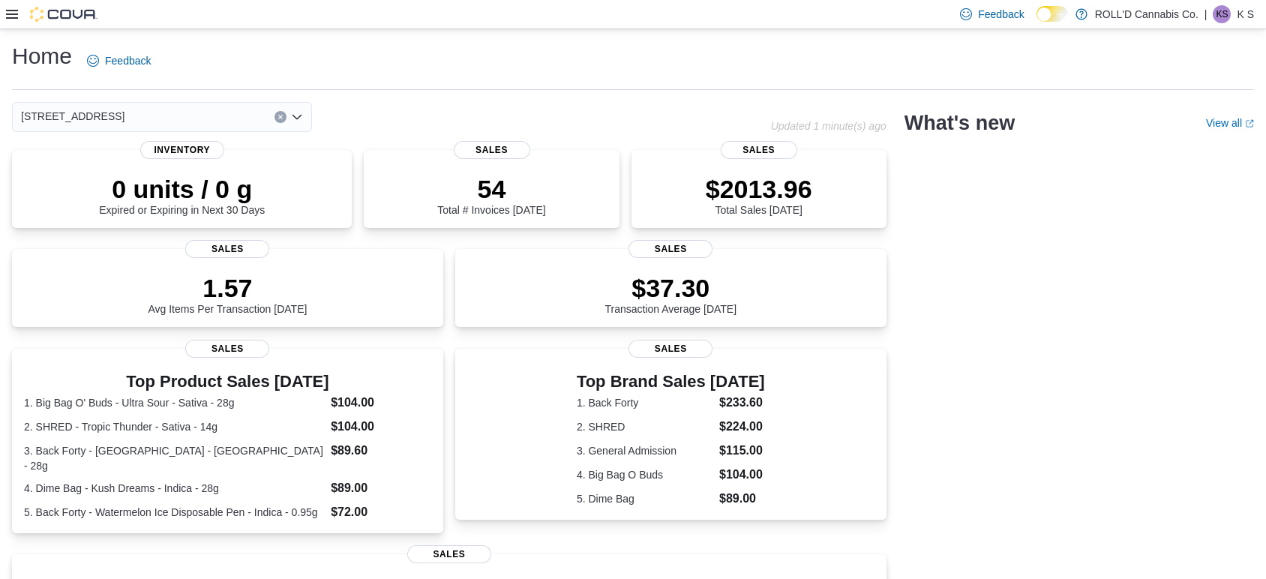
click at [13, 13] on icon at bounding box center [12, 14] width 12 height 12
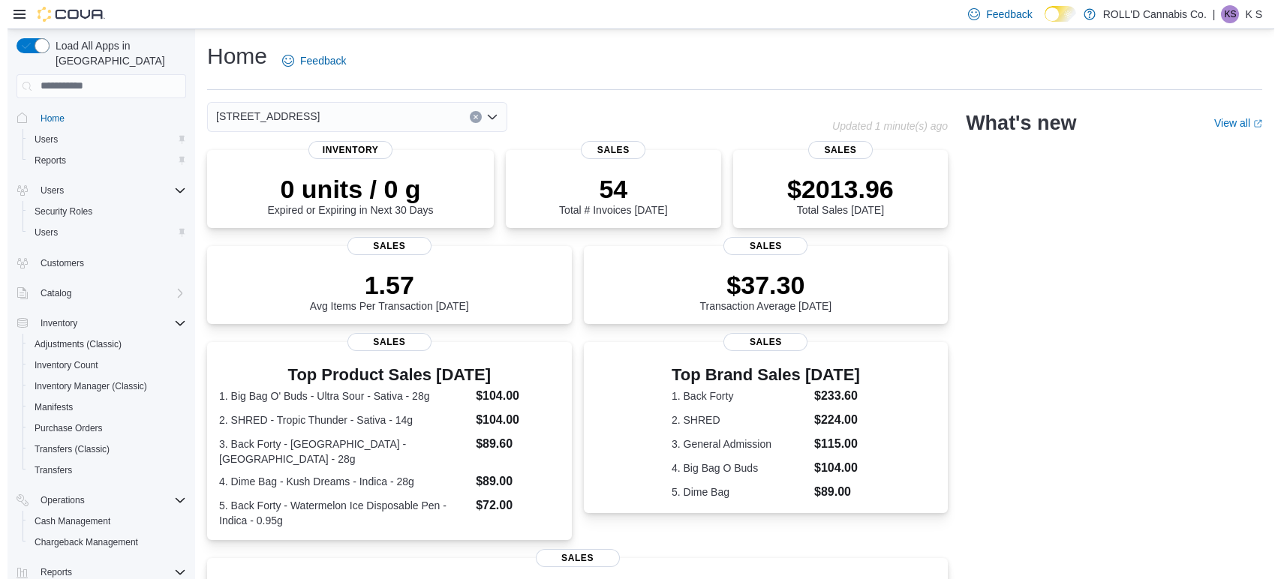
scroll to position [120, 0]
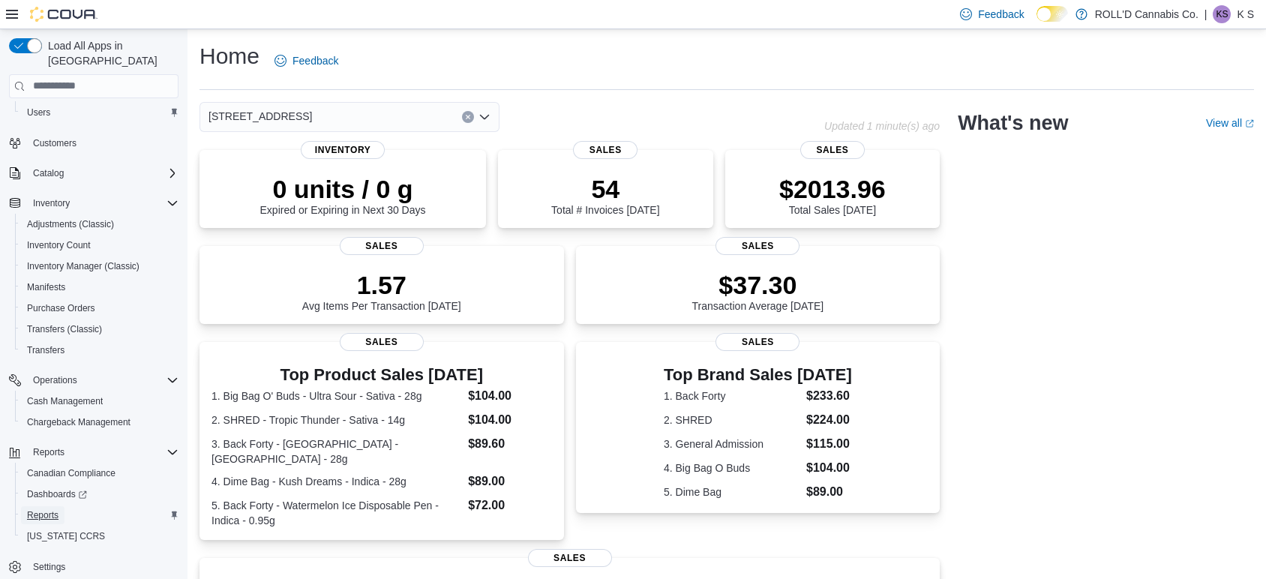
click at [40, 509] on span "Reports" at bounding box center [43, 515] width 32 height 12
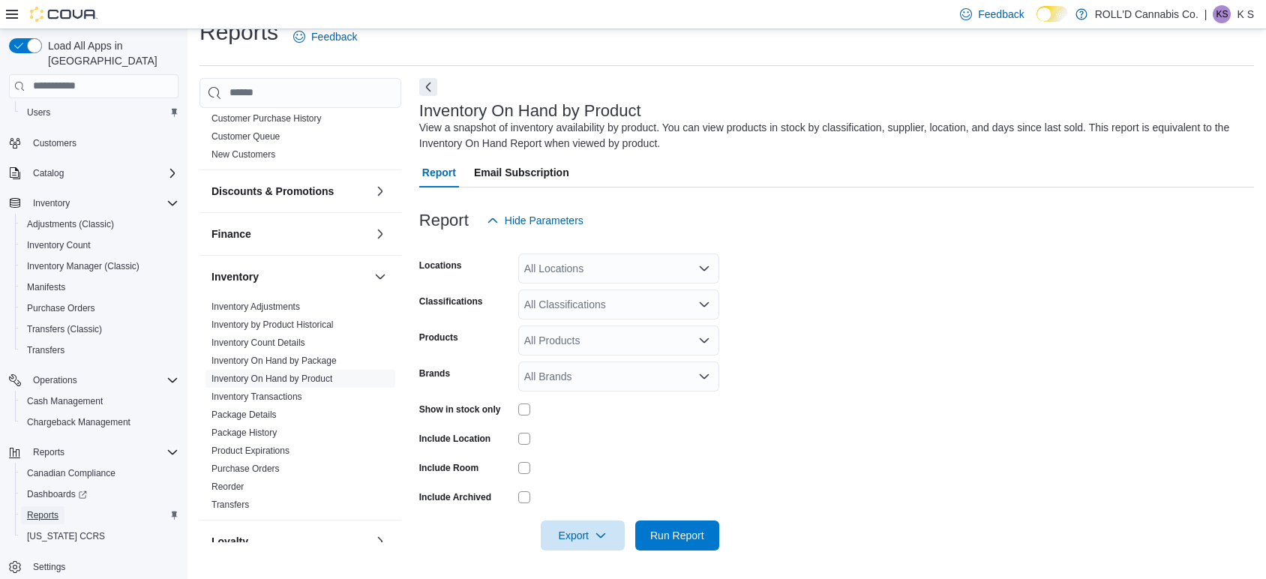
scroll to position [414, 0]
click at [581, 309] on div "All Classifications" at bounding box center [618, 305] width 201 height 30
type input "****"
click at [590, 333] on span "Soft Chews" at bounding box center [585, 330] width 54 height 15
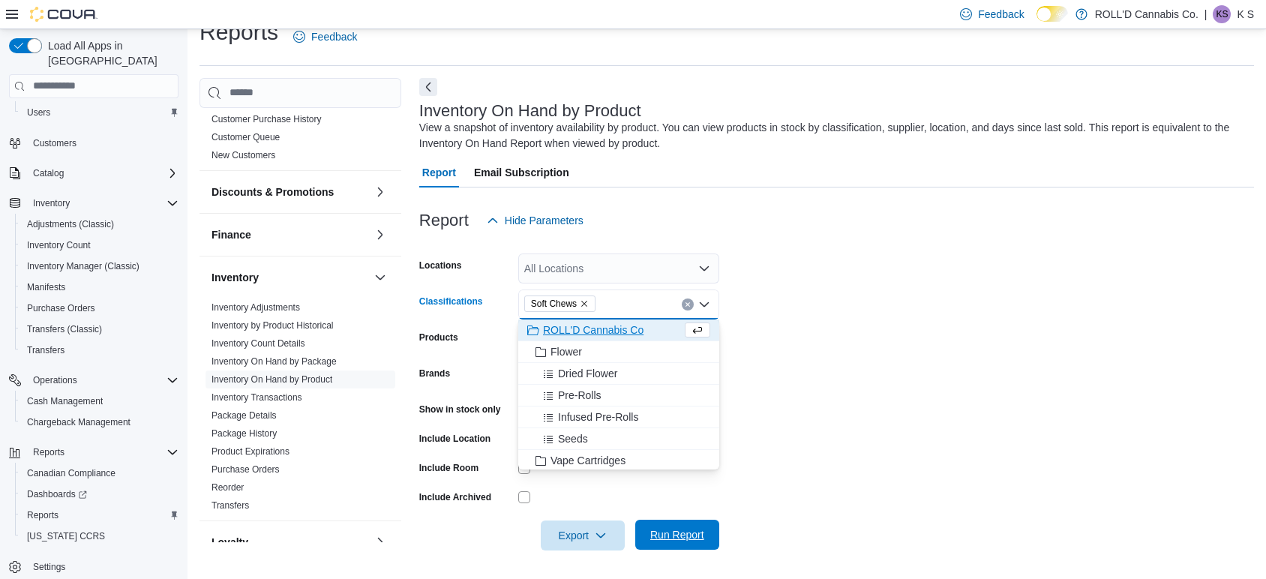
click at [691, 534] on span "Run Report" at bounding box center [677, 534] width 54 height 15
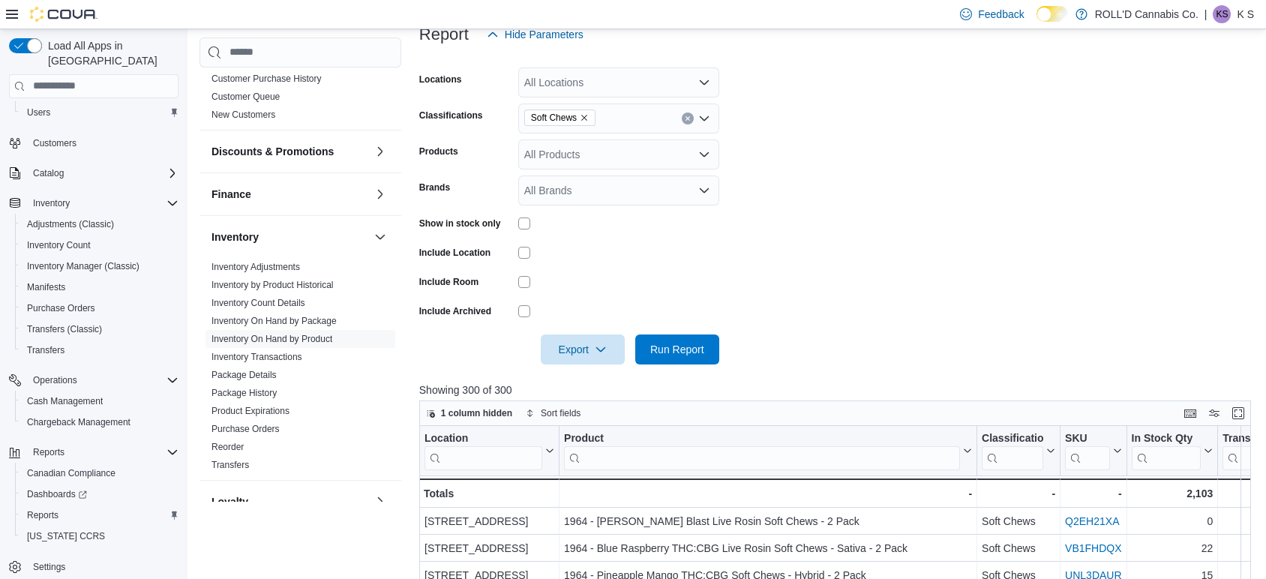
scroll to position [168, 0]
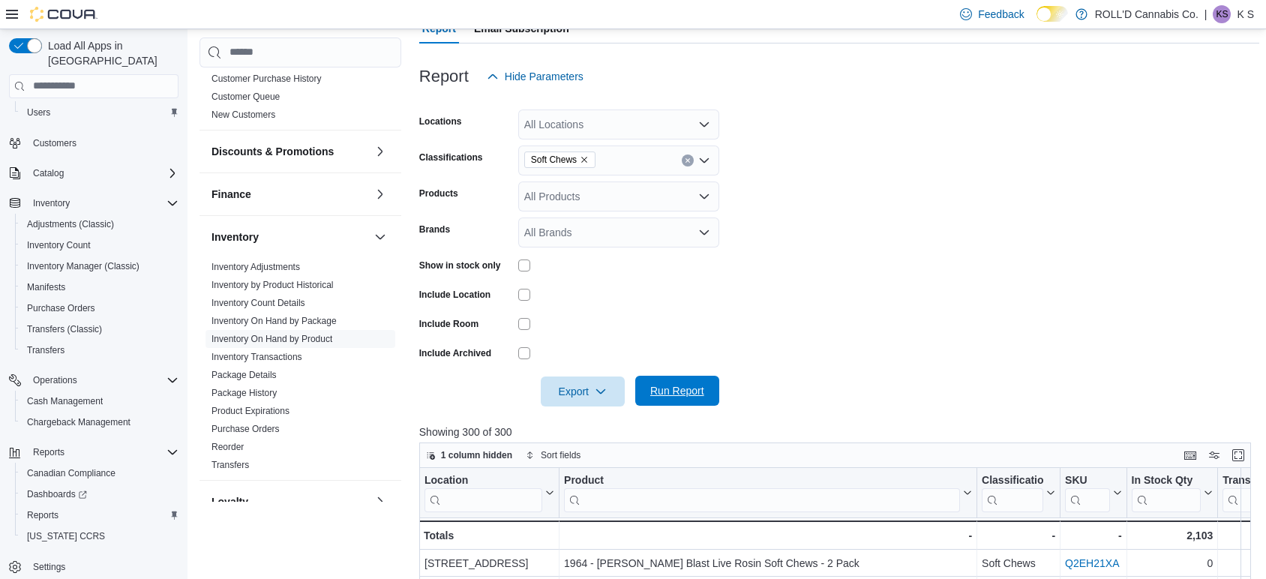
click at [686, 393] on span "Run Report" at bounding box center [677, 390] width 54 height 15
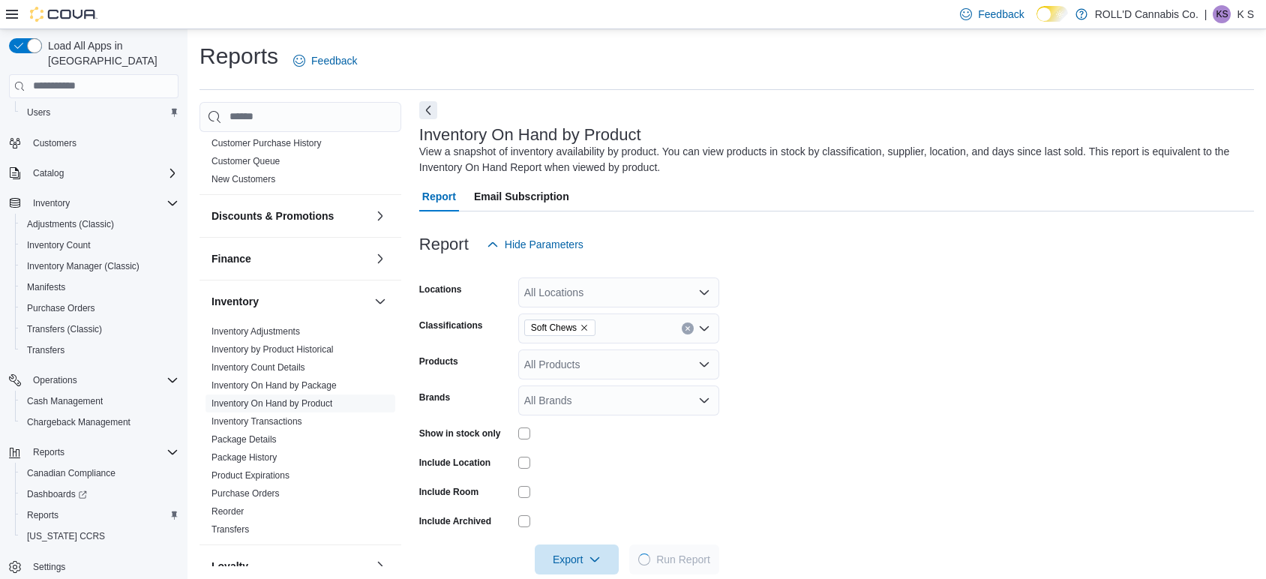
click at [428, 107] on button "Next" at bounding box center [428, 110] width 18 height 18
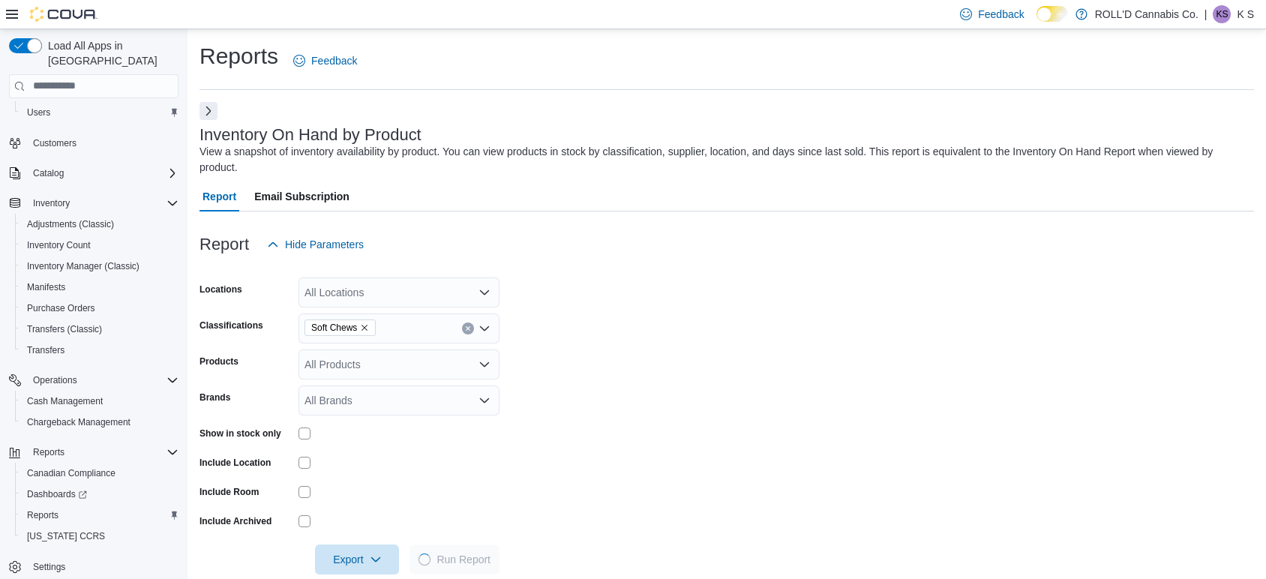
click at [17, 11] on icon at bounding box center [12, 14] width 12 height 12
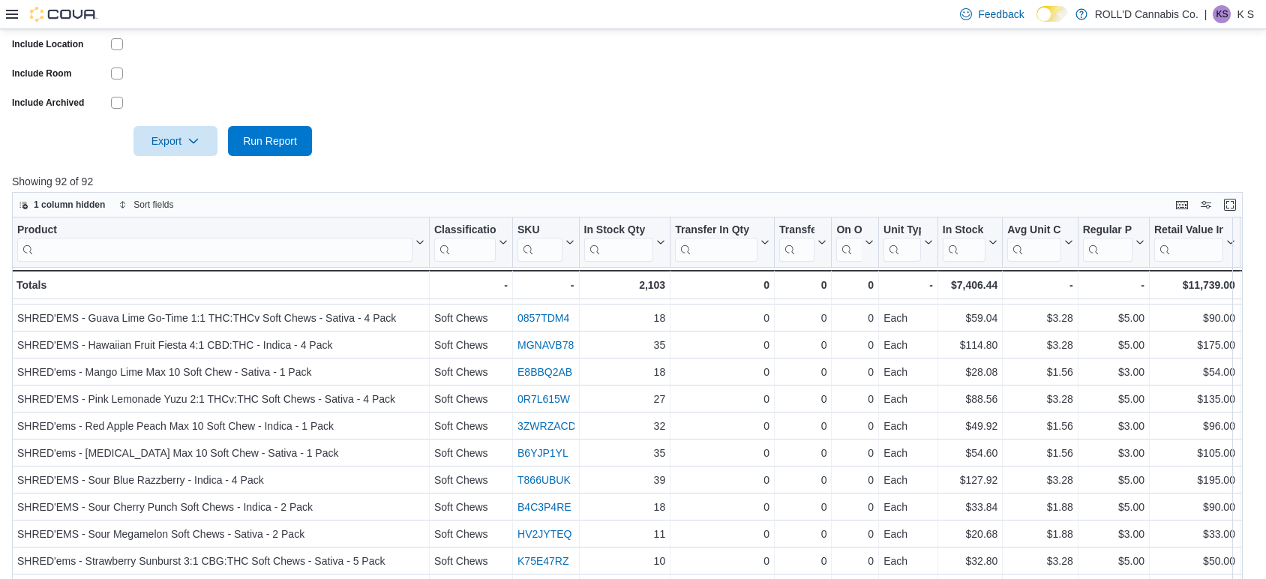
scroll to position [491, 0]
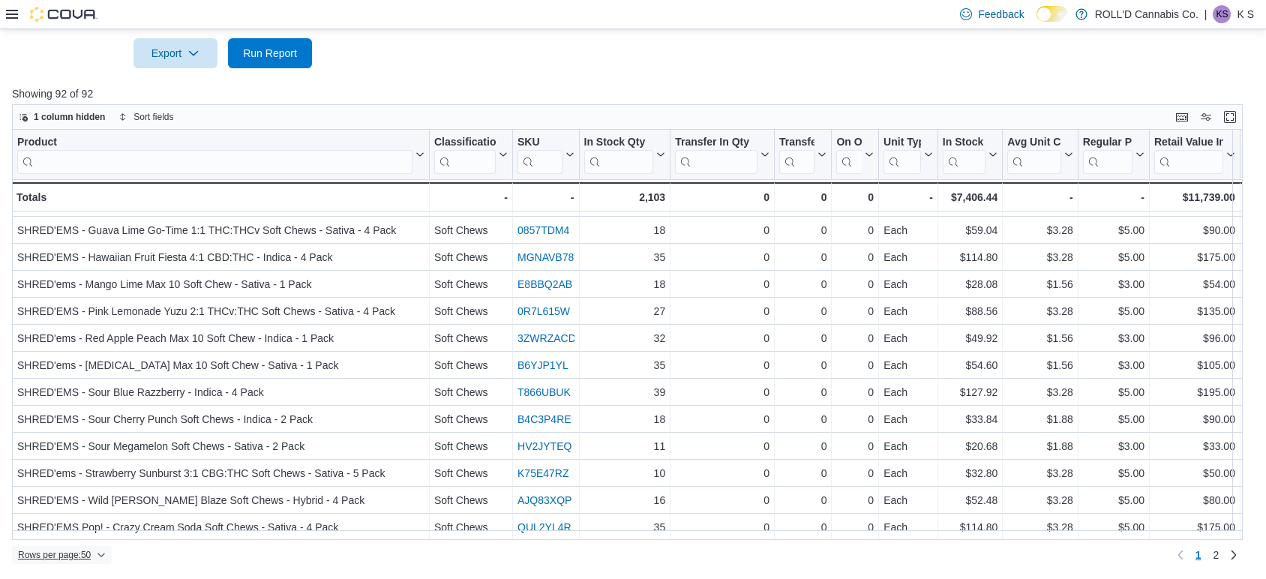
click at [78, 554] on span "Rows per page : 50" at bounding box center [54, 555] width 73 height 12
click at [102, 533] on button "100 rows" at bounding box center [73, 526] width 84 height 30
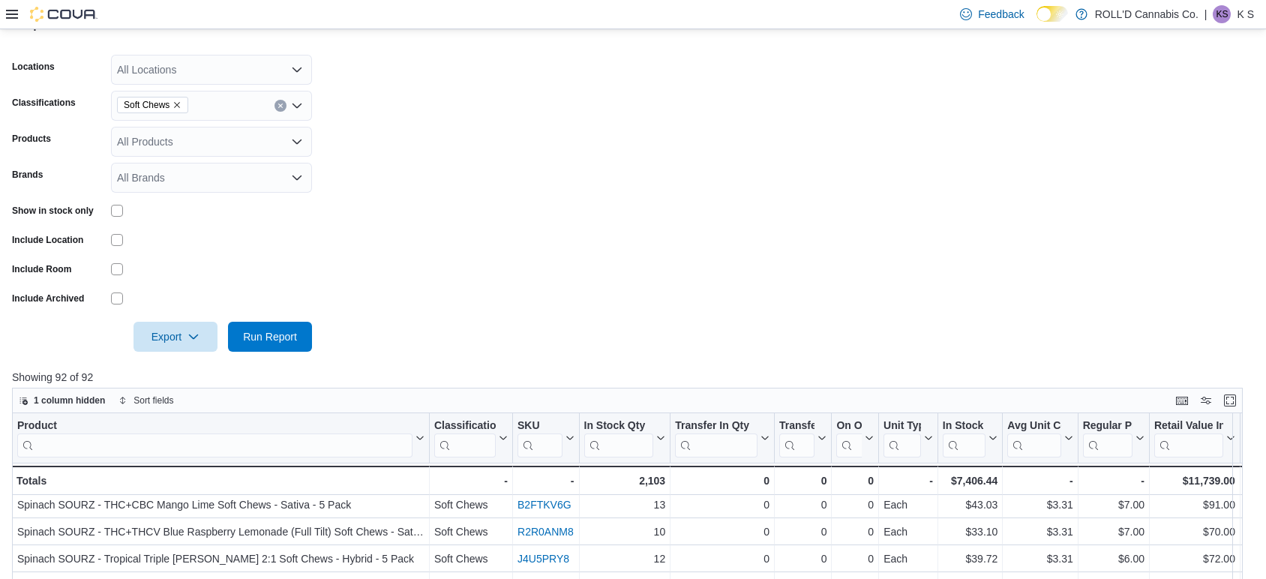
scroll to position [204, 0]
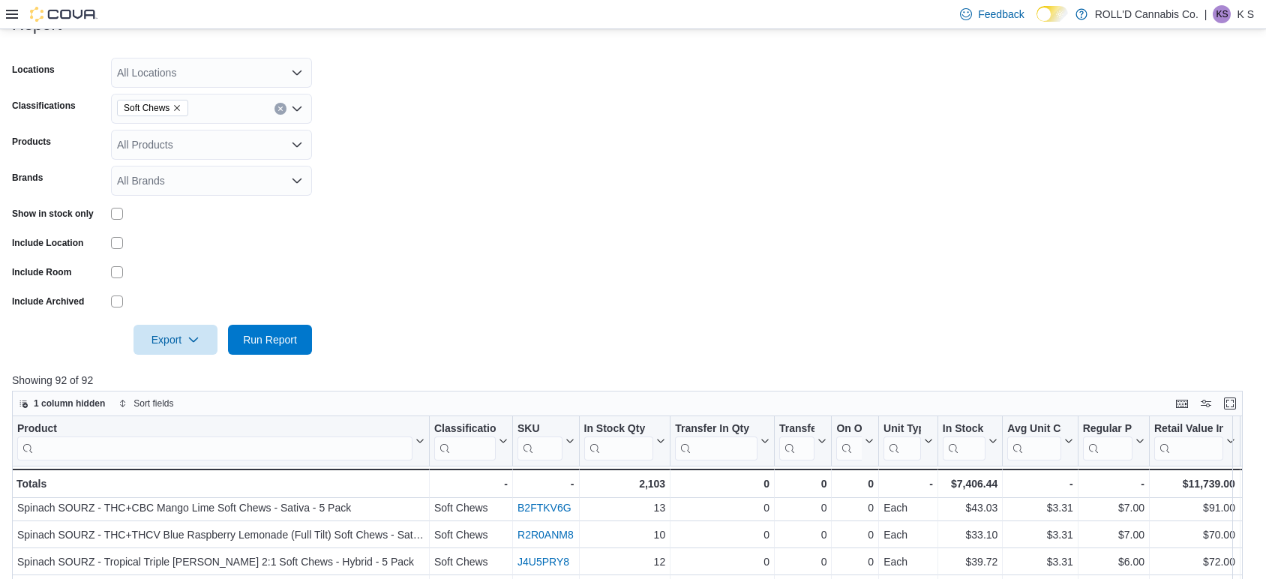
click at [179, 107] on icon "Remove Soft Chews from selection in this group" at bounding box center [177, 108] width 9 height 9
click at [179, 107] on div "Soft Chews" at bounding box center [211, 109] width 201 height 30
type input "*****"
click at [186, 131] on span "Beverages" at bounding box center [168, 134] width 50 height 15
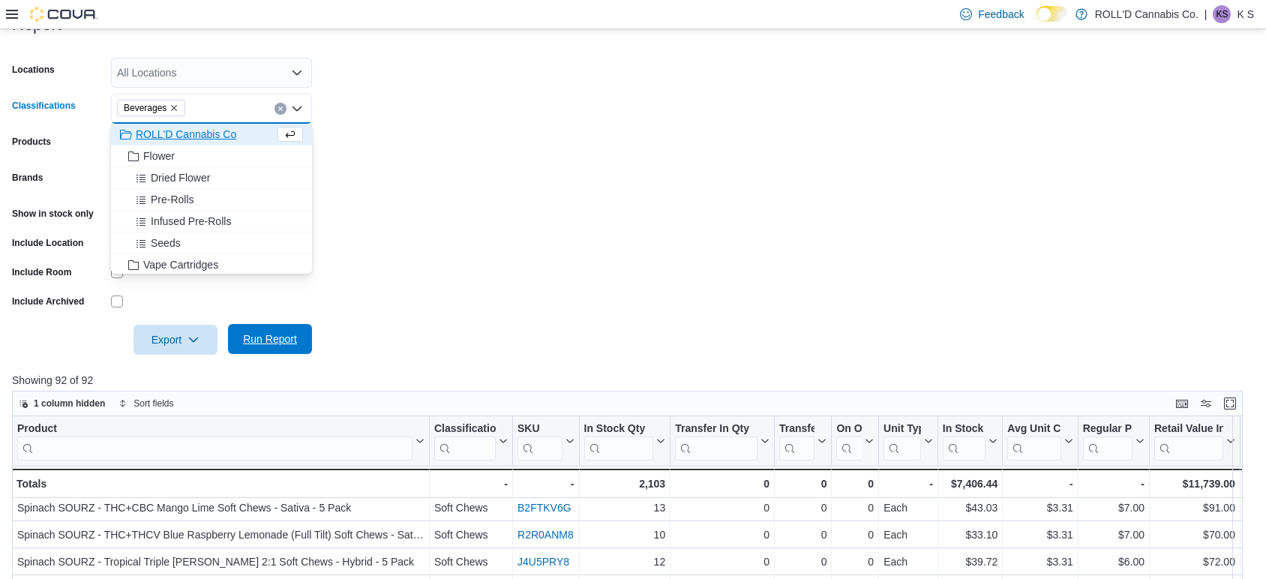
click at [265, 340] on span "Run Report" at bounding box center [270, 339] width 54 height 15
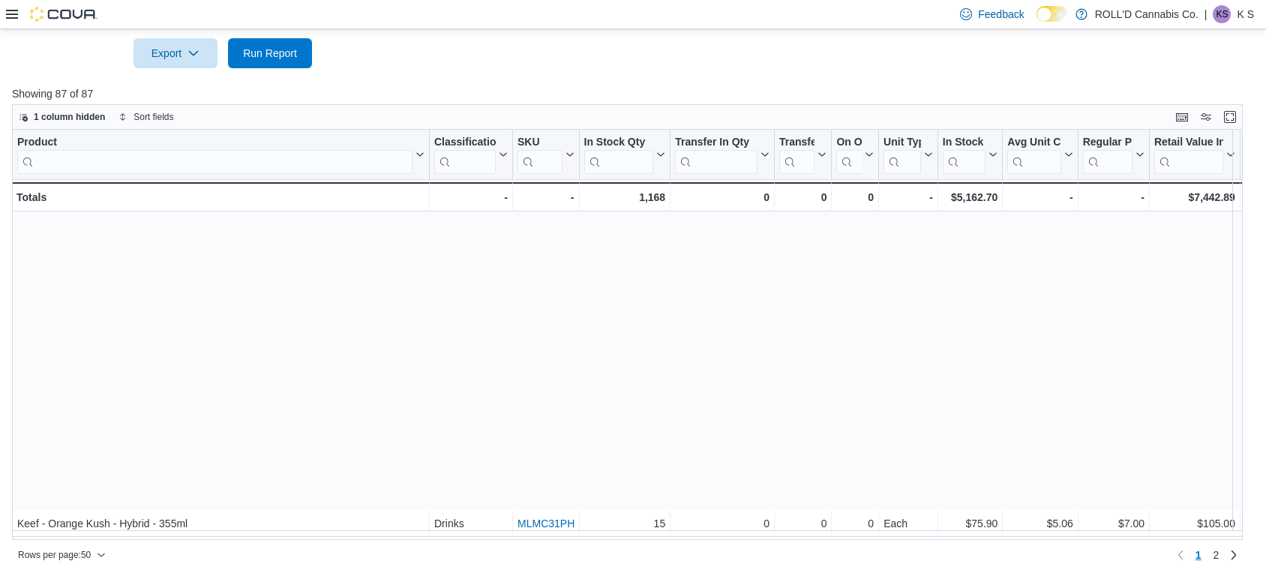
scroll to position [1030, 0]
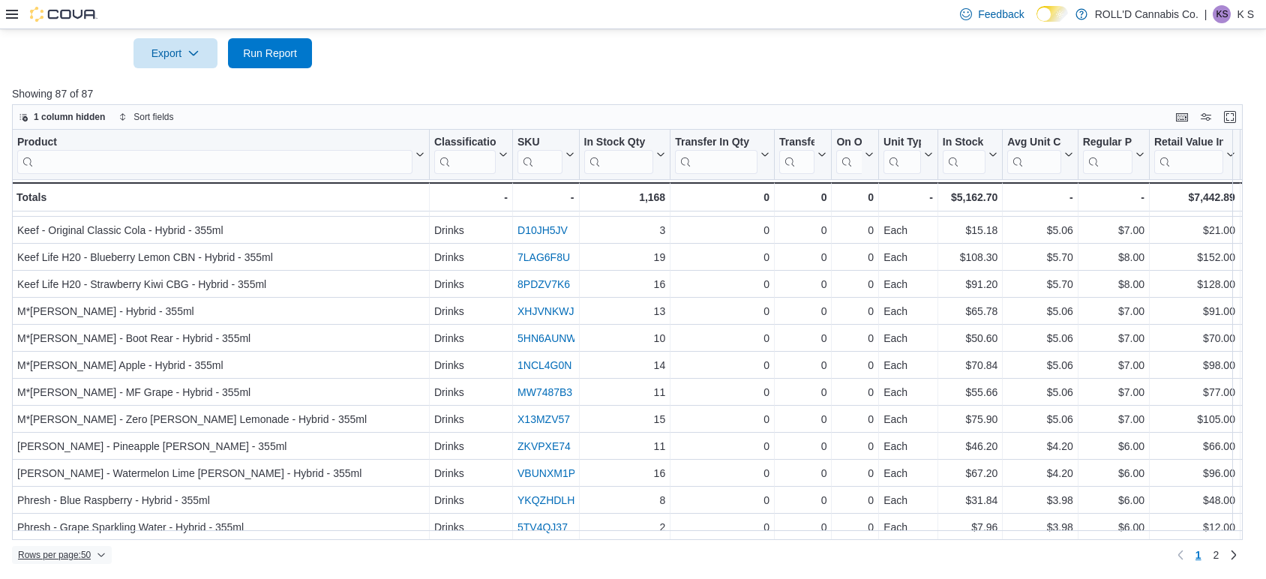
click at [53, 560] on span "Rows per page : 50" at bounding box center [54, 555] width 73 height 12
click at [108, 530] on button "100 rows" at bounding box center [73, 526] width 84 height 30
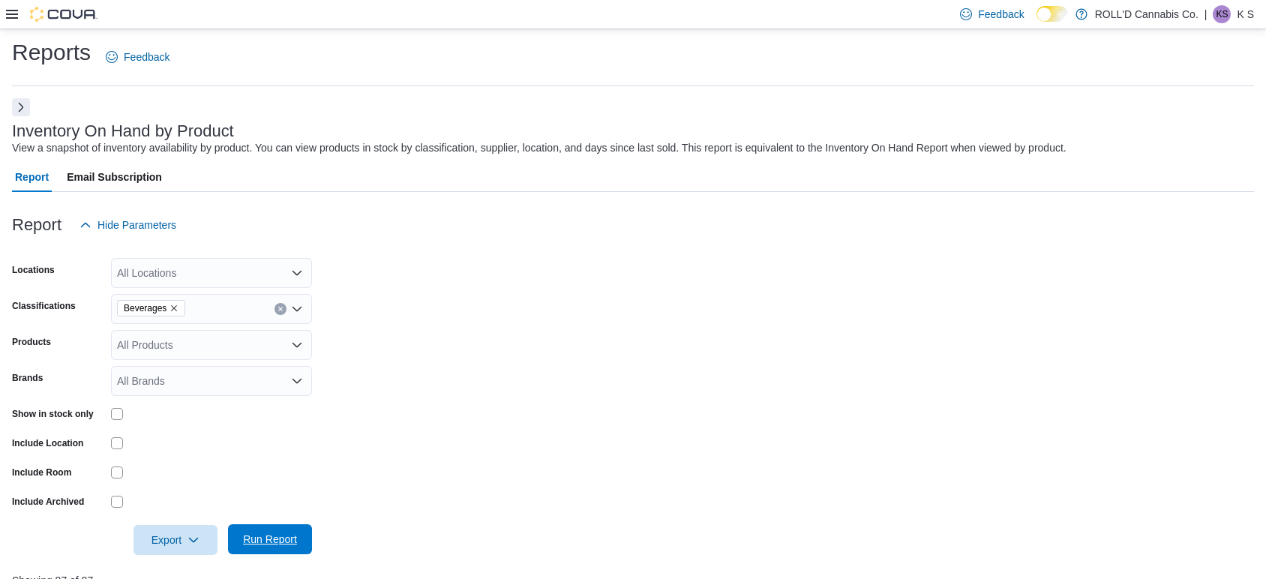
scroll to position [0, 0]
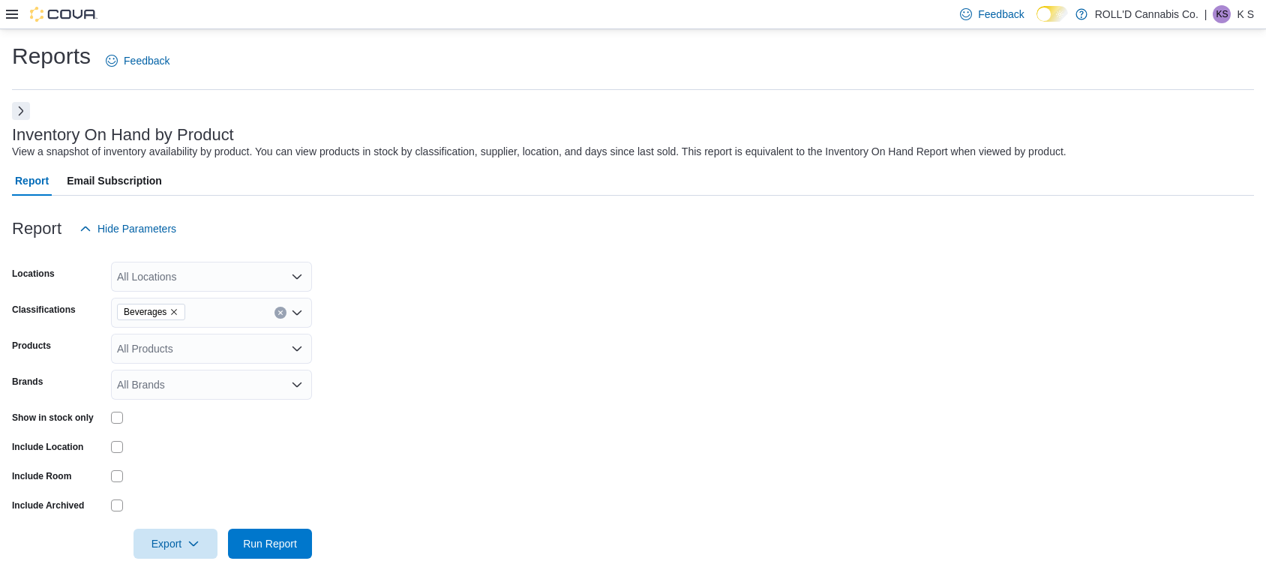
click at [176, 311] on icon "Remove Beverages from selection in this group" at bounding box center [174, 312] width 9 height 9
click at [176, 311] on div "Beverages" at bounding box center [211, 313] width 201 height 30
type input "****"
click at [179, 337] on span "Soft Chews" at bounding box center [178, 338] width 54 height 15
click at [264, 545] on span "Run Report" at bounding box center [270, 543] width 54 height 15
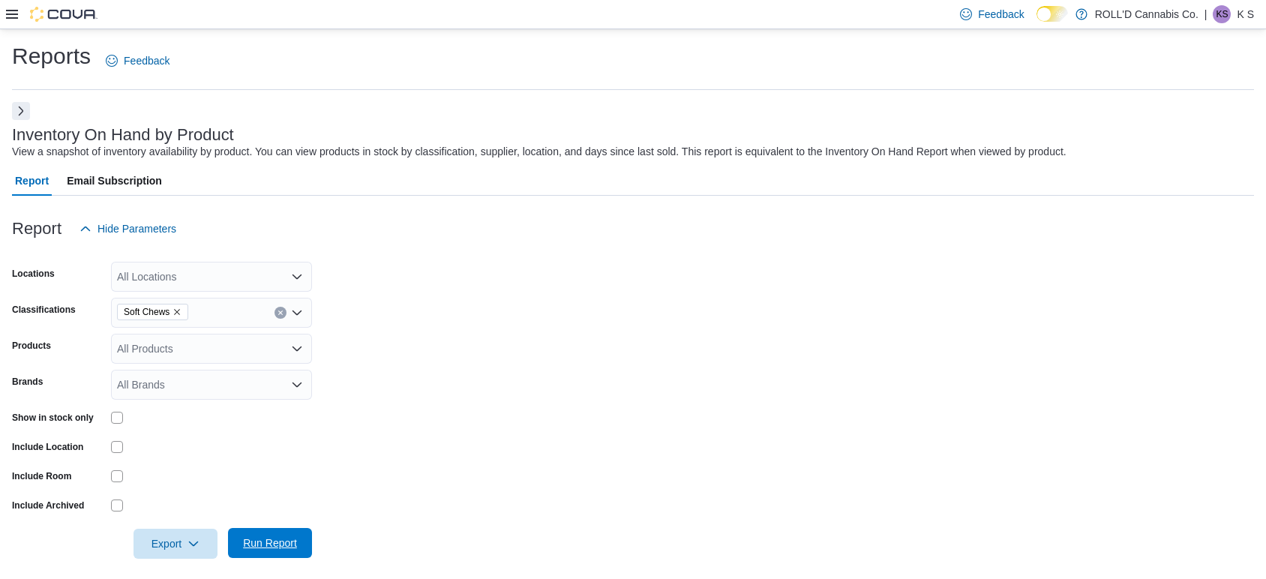
click at [270, 546] on span "Run Report" at bounding box center [270, 543] width 54 height 15
click at [140, 227] on span "Hide Parameters" at bounding box center [137, 228] width 79 height 15
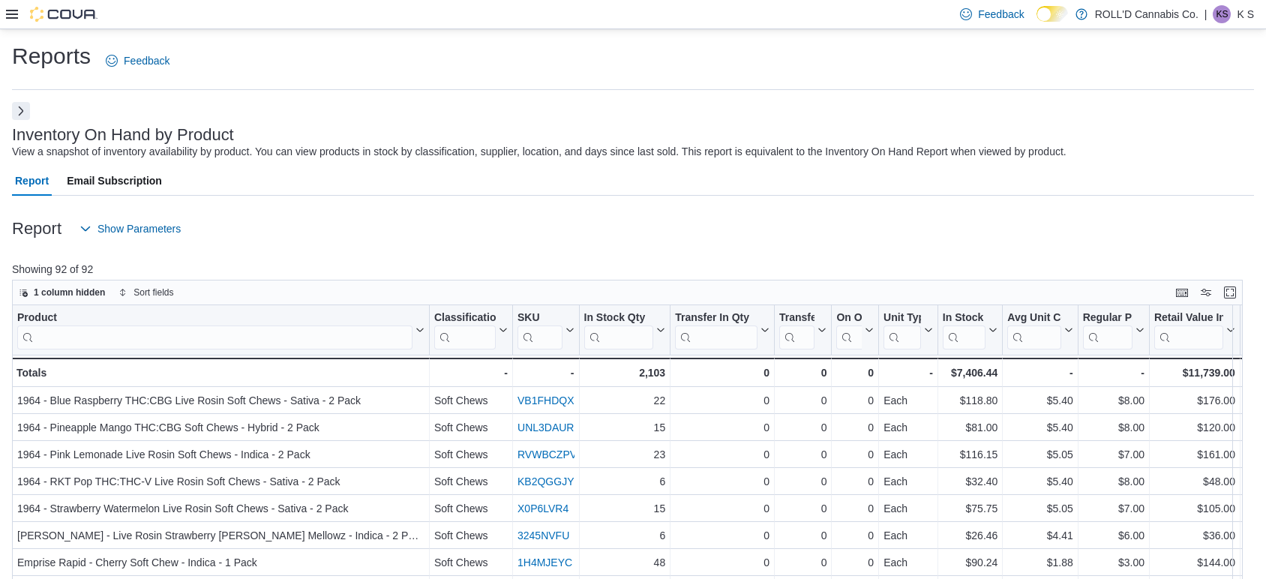
click at [410, 226] on div "Report Show Parameters" at bounding box center [633, 229] width 1242 height 30
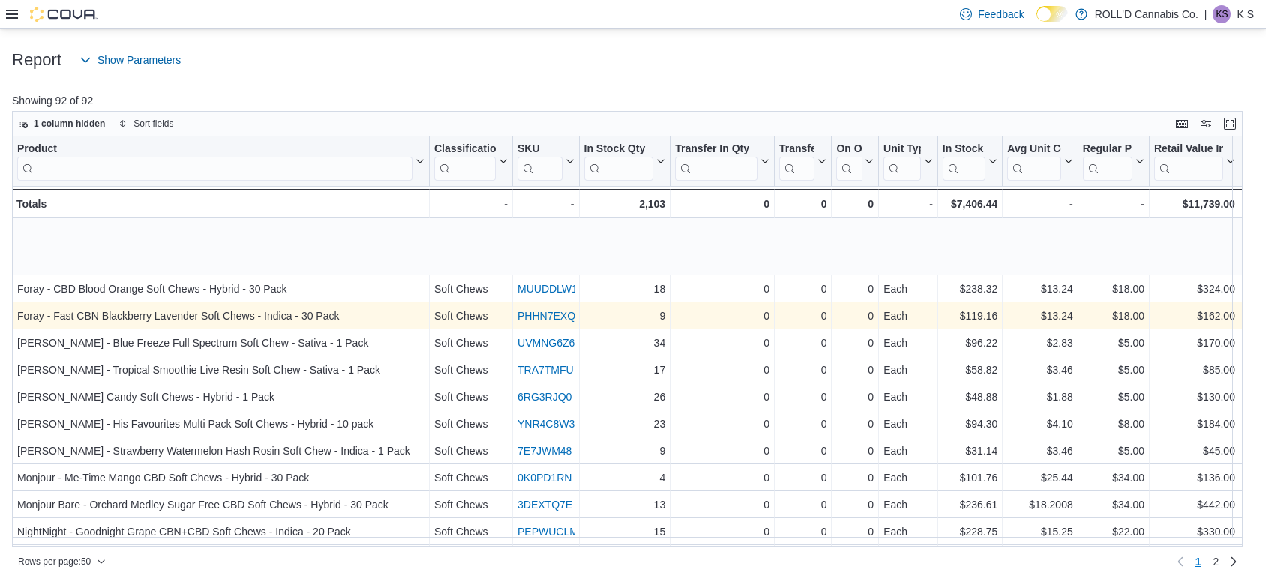
scroll to position [303, 0]
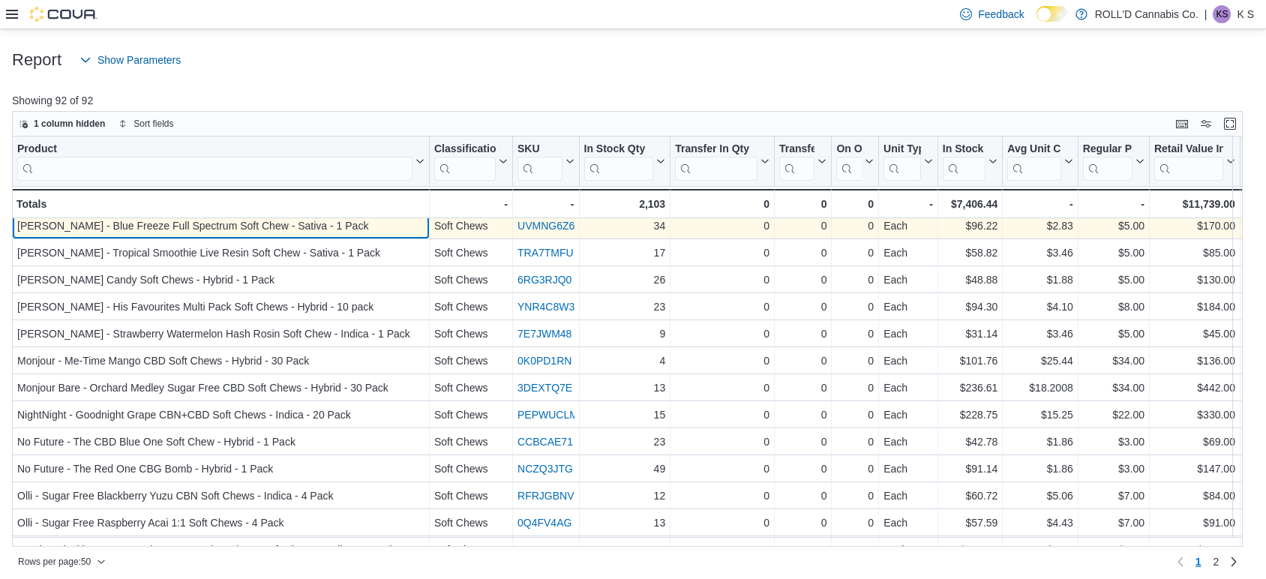
click at [390, 227] on div "[PERSON_NAME] - Blue Freeze Full Spectrum Soft Chew - Sativa - 1 Pack" at bounding box center [220, 226] width 407 height 18
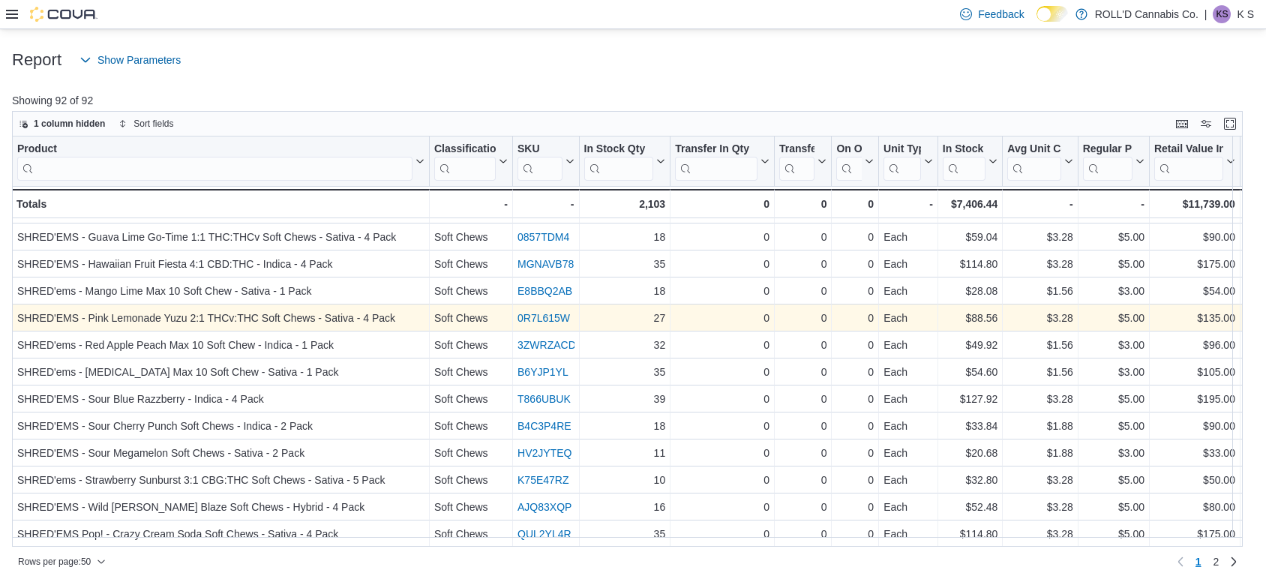
scroll to position [175, 0]
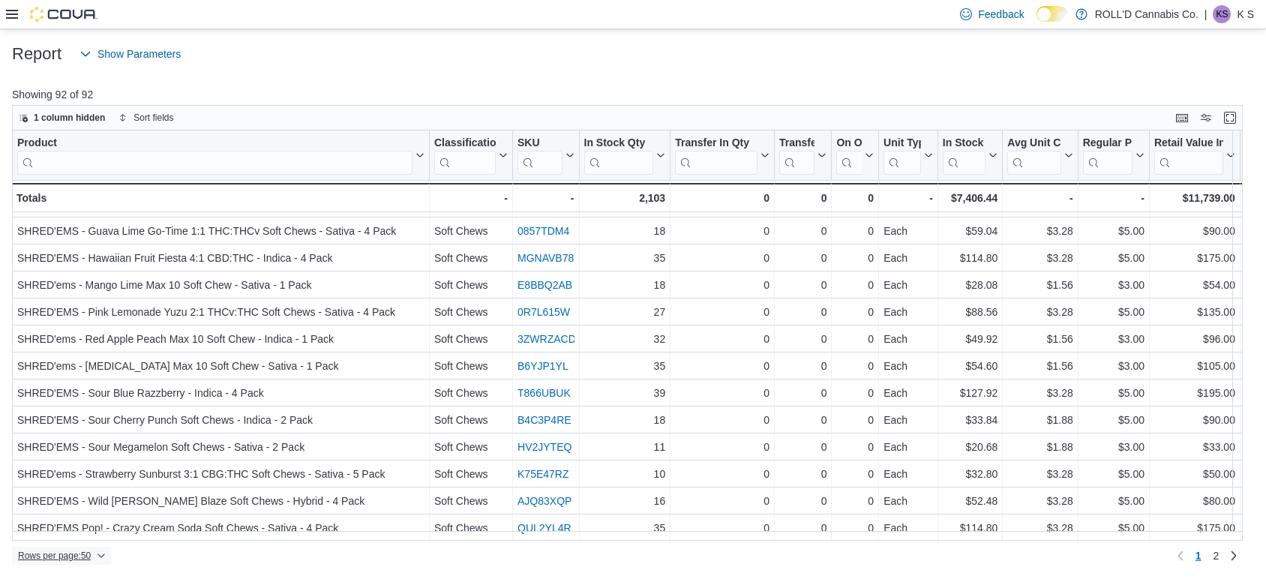
click at [86, 557] on span "Rows per page : 50" at bounding box center [54, 556] width 73 height 12
click at [90, 530] on span "100 rows" at bounding box center [82, 527] width 48 height 12
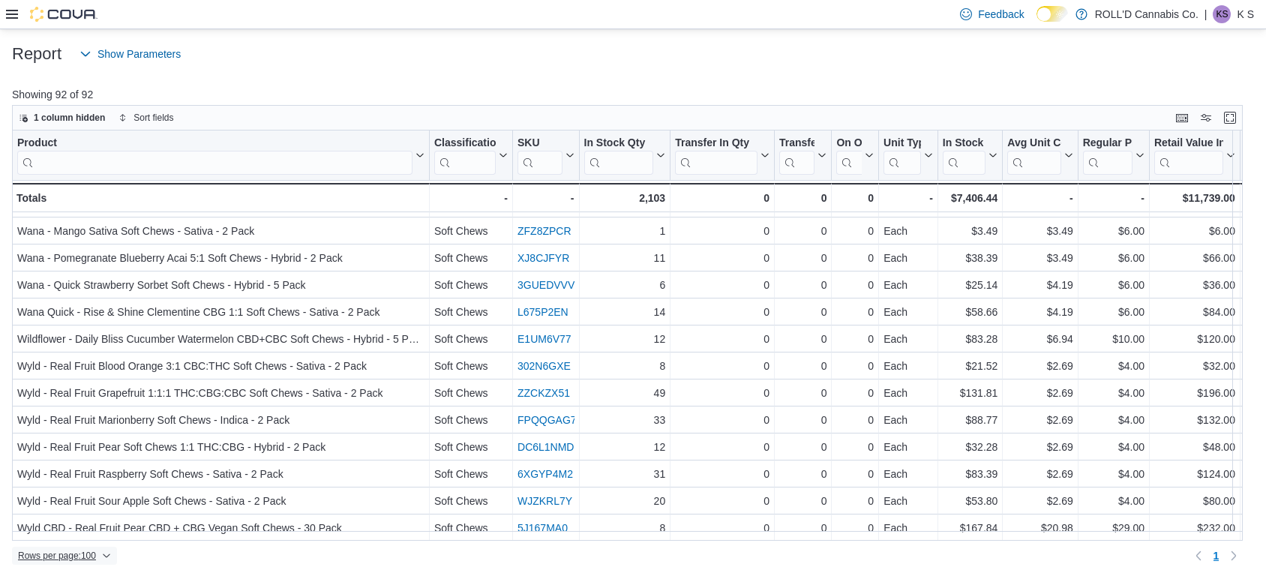
scroll to position [0, 0]
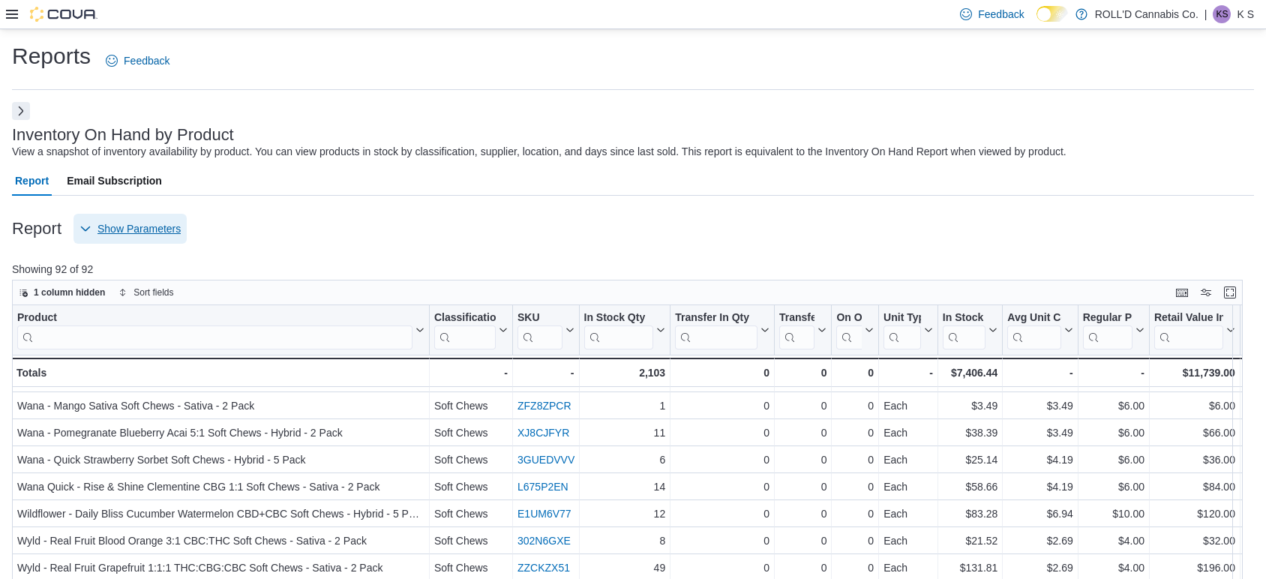
click at [114, 221] on span "Show Parameters" at bounding box center [139, 228] width 83 height 15
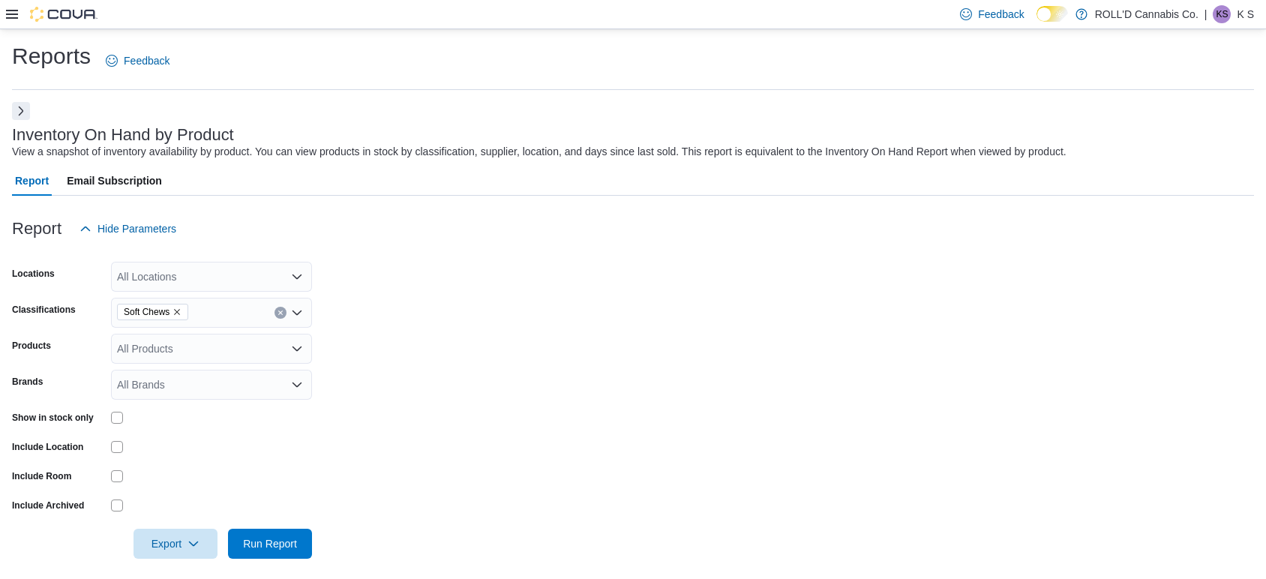
click at [178, 313] on icon "Remove Soft Chews from selection in this group" at bounding box center [178, 312] width 6 height 6
type input "****"
click at [186, 339] on span "Chocolates" at bounding box center [177, 338] width 53 height 15
click at [269, 539] on span "Run Report" at bounding box center [270, 543] width 54 height 15
click at [177, 312] on icon "Remove Chocolates from selection in this group" at bounding box center [176, 312] width 9 height 9
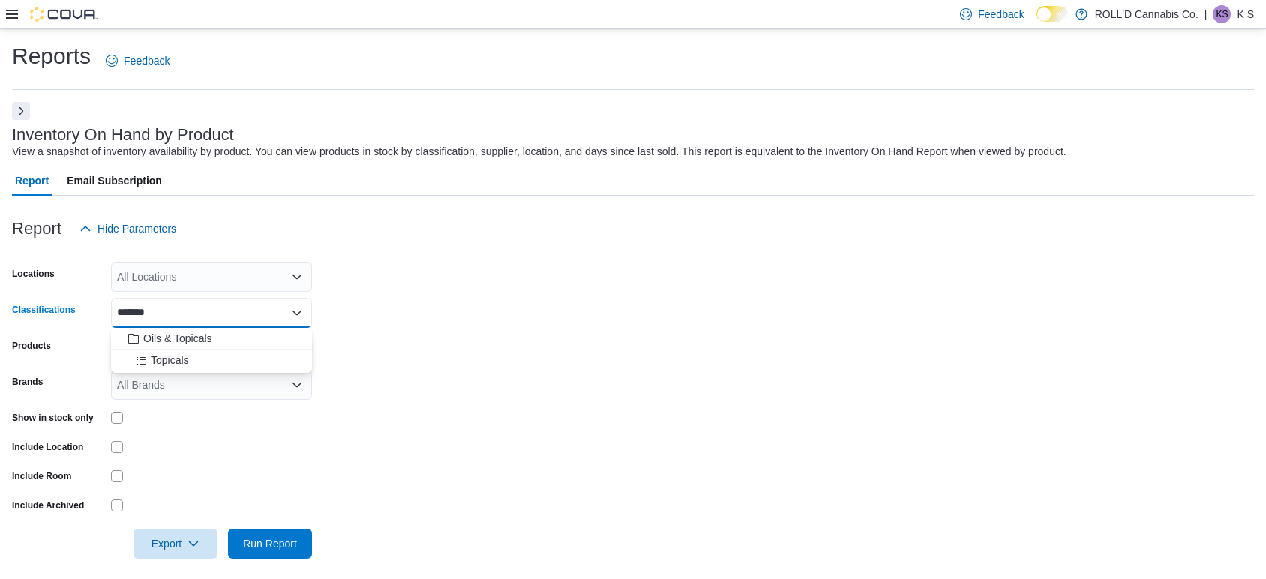
type input "*******"
click at [178, 360] on span "Topicals" at bounding box center [170, 360] width 38 height 15
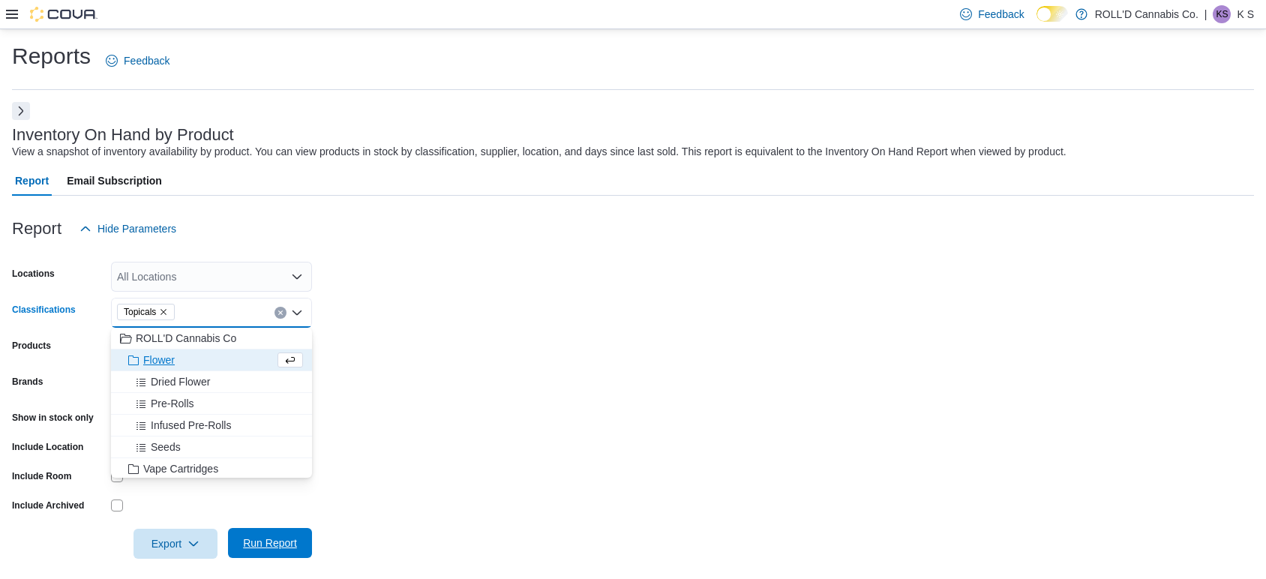
click at [266, 548] on span "Run Report" at bounding box center [270, 543] width 54 height 15
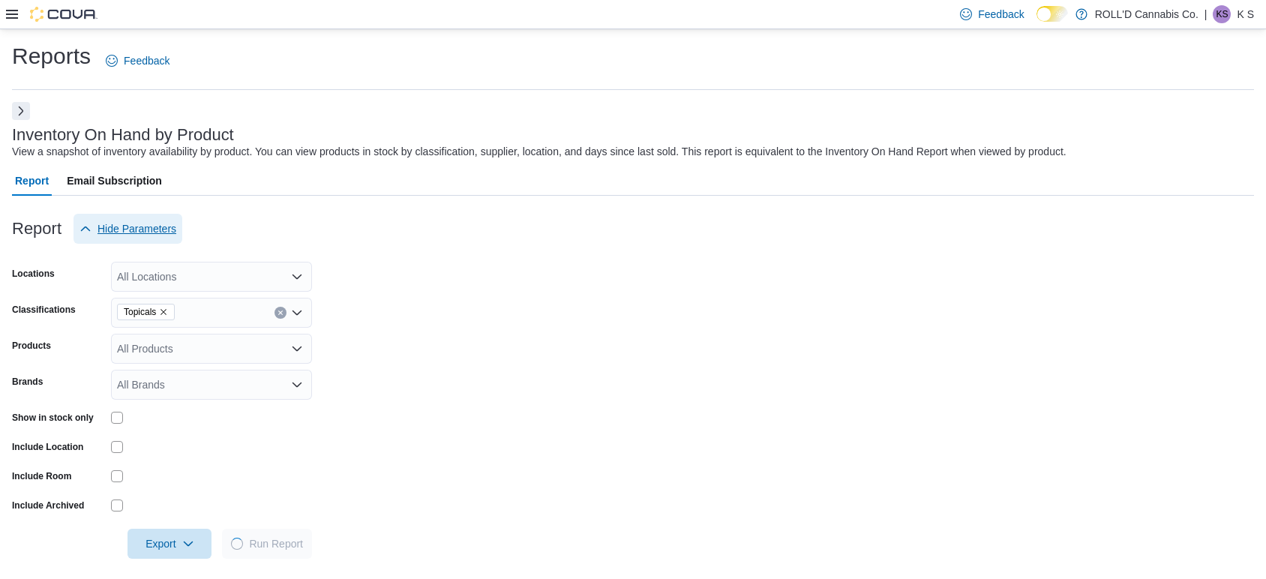
click at [159, 234] on span "Hide Parameters" at bounding box center [137, 228] width 79 height 15
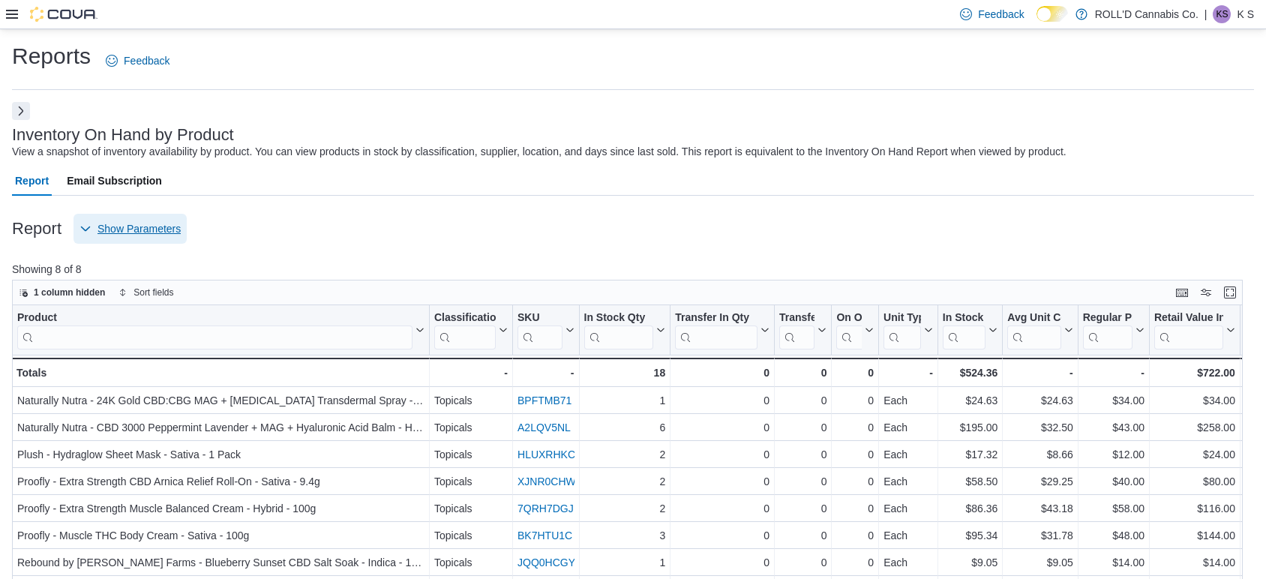
scroll to position [47, 0]
